Goal: Transaction & Acquisition: Purchase product/service

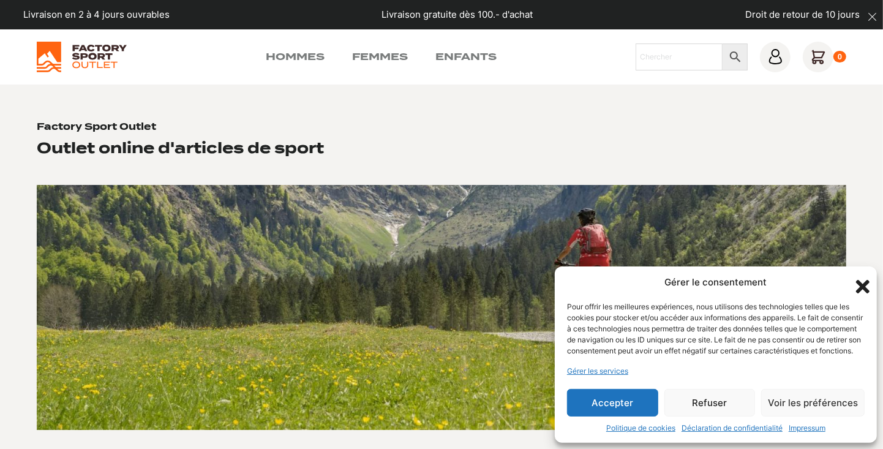
click at [857, 276] on icon "Fermer la boîte de dialogue" at bounding box center [862, 286] width 21 height 21
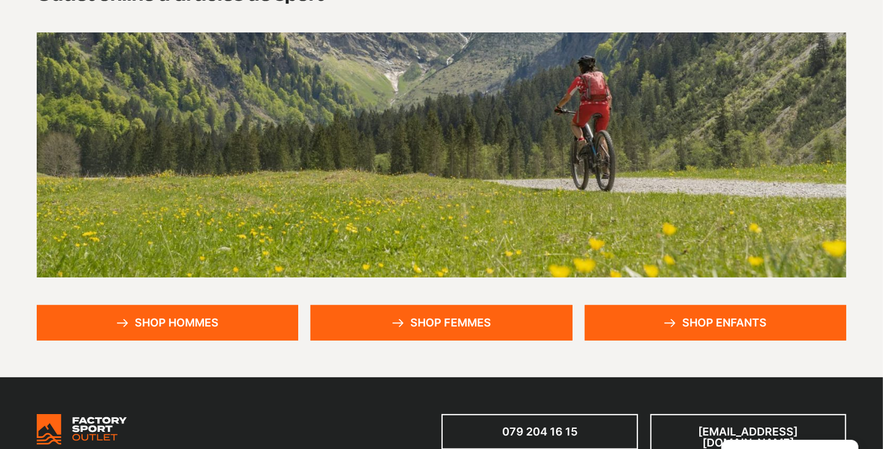
scroll to position [155, 0]
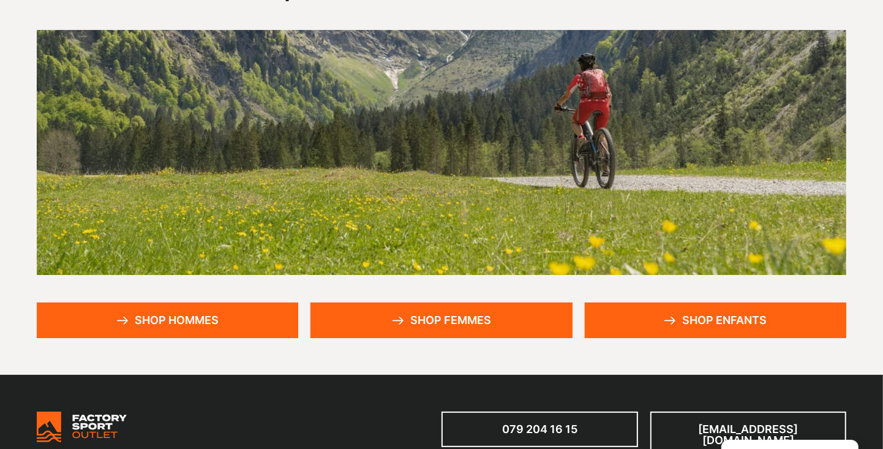
click at [206, 315] on link "Shop hommes" at bounding box center [167, 319] width 261 height 35
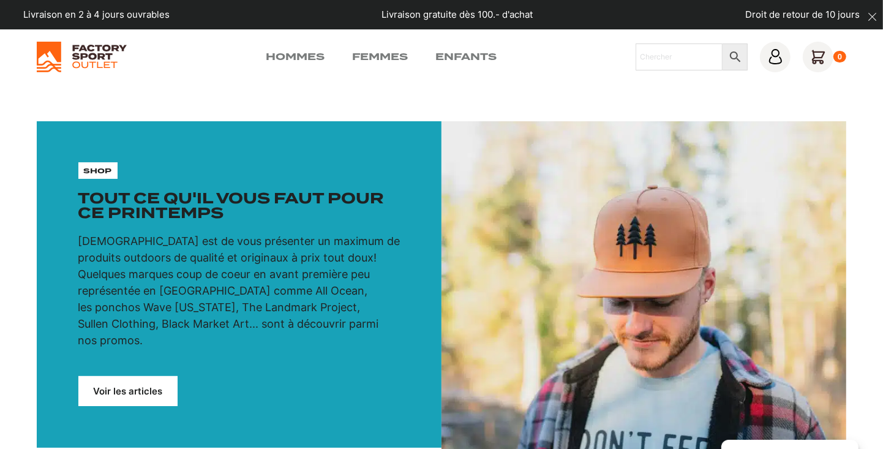
click at [289, 51] on link "Hommes" at bounding box center [295, 57] width 59 height 15
